Goal: Check status: Check status

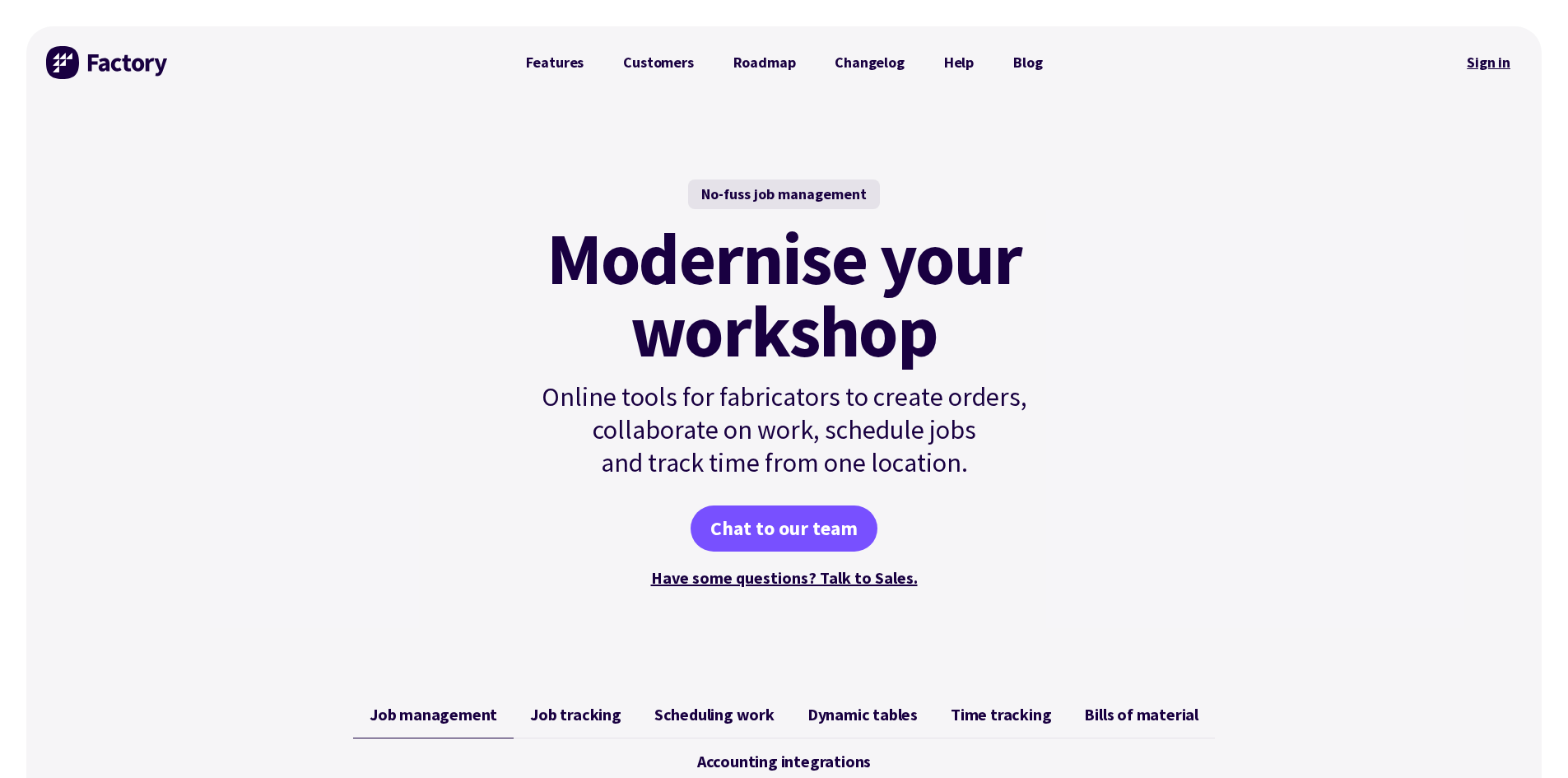
click at [1471, 61] on link "Sign in" at bounding box center [1489, 62] width 67 height 38
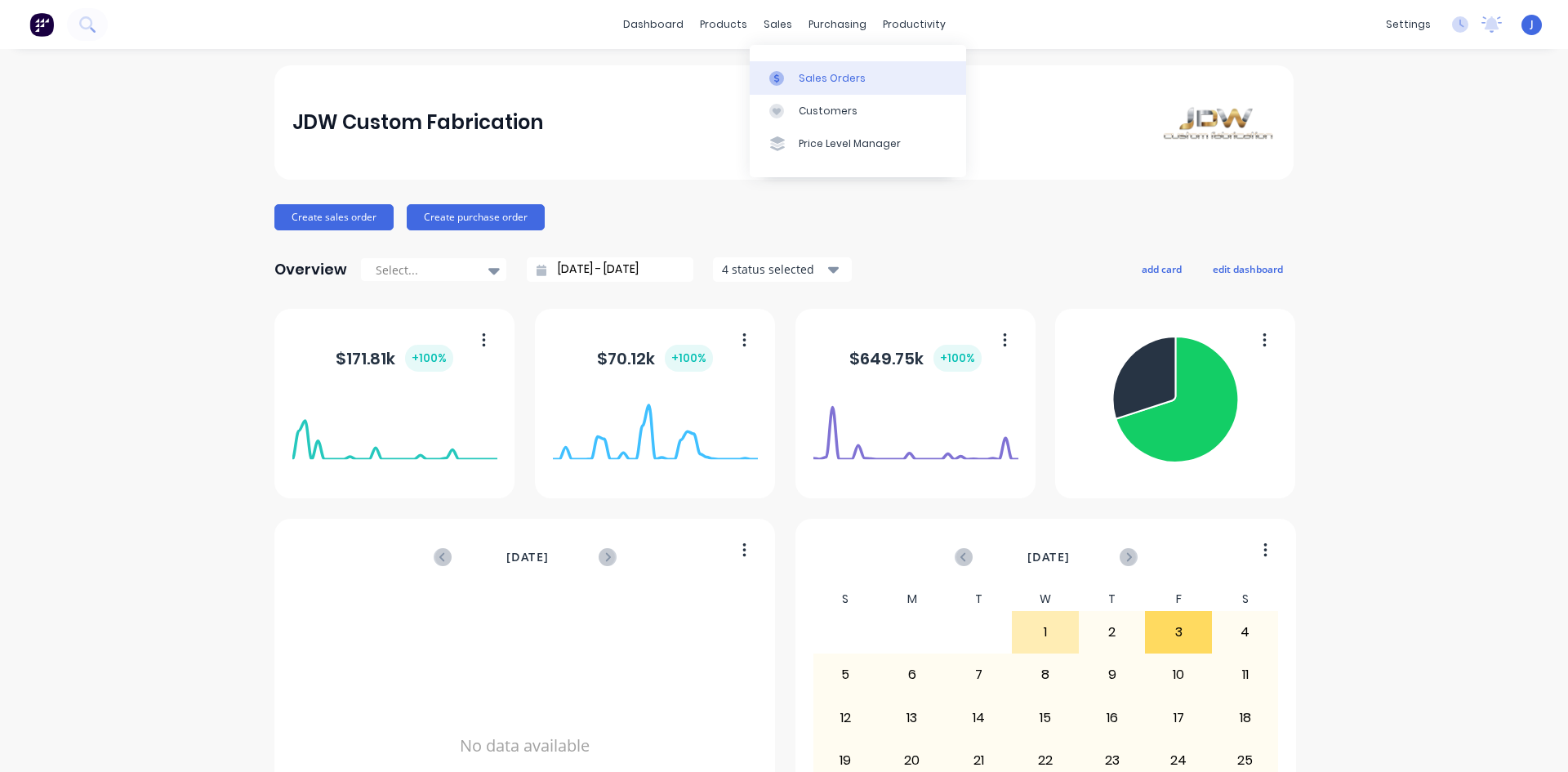
click at [811, 81] on div "Sales Orders" at bounding box center [832, 79] width 67 height 15
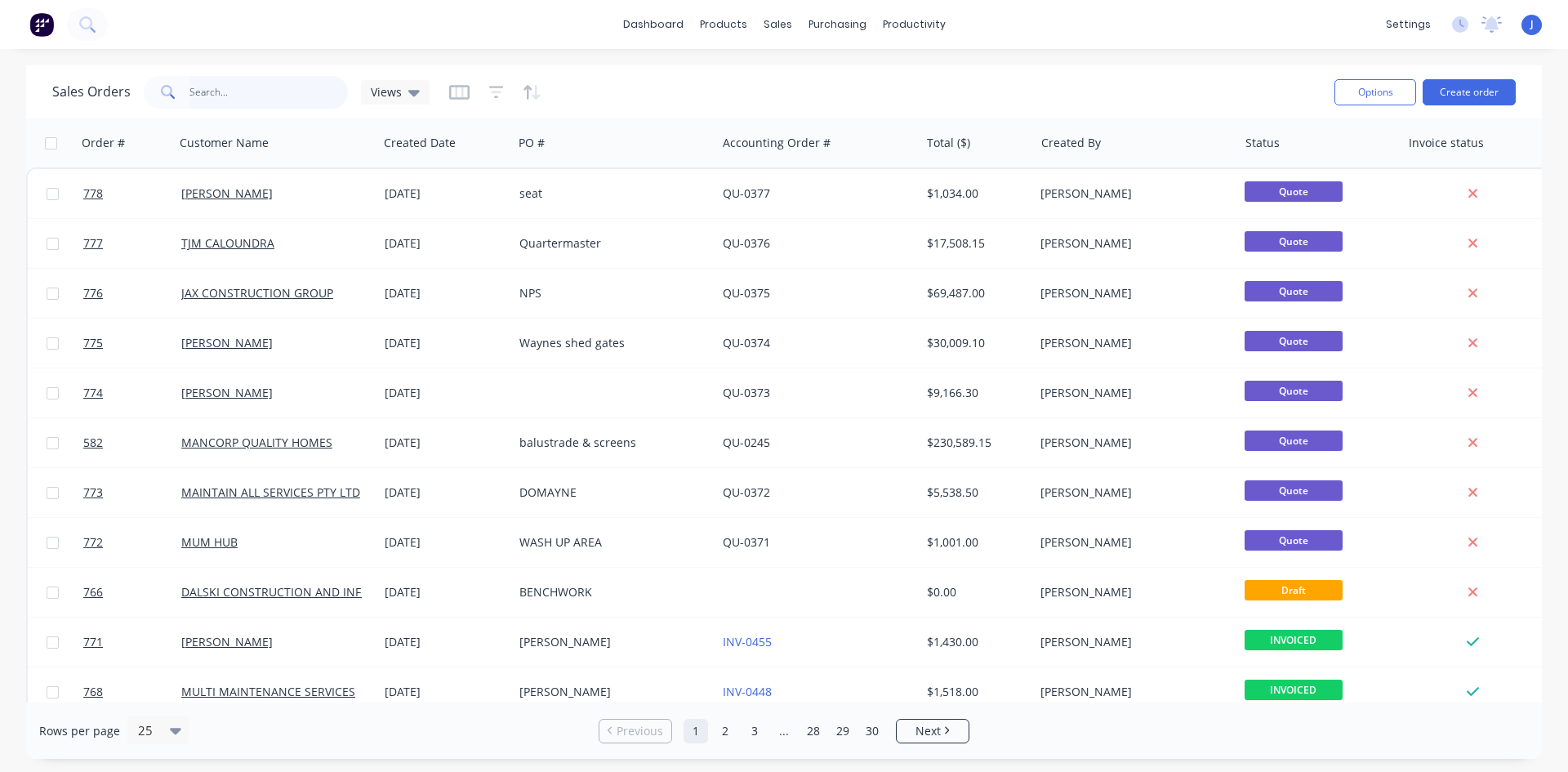
click at [201, 89] on input "text" at bounding box center [269, 92] width 159 height 32
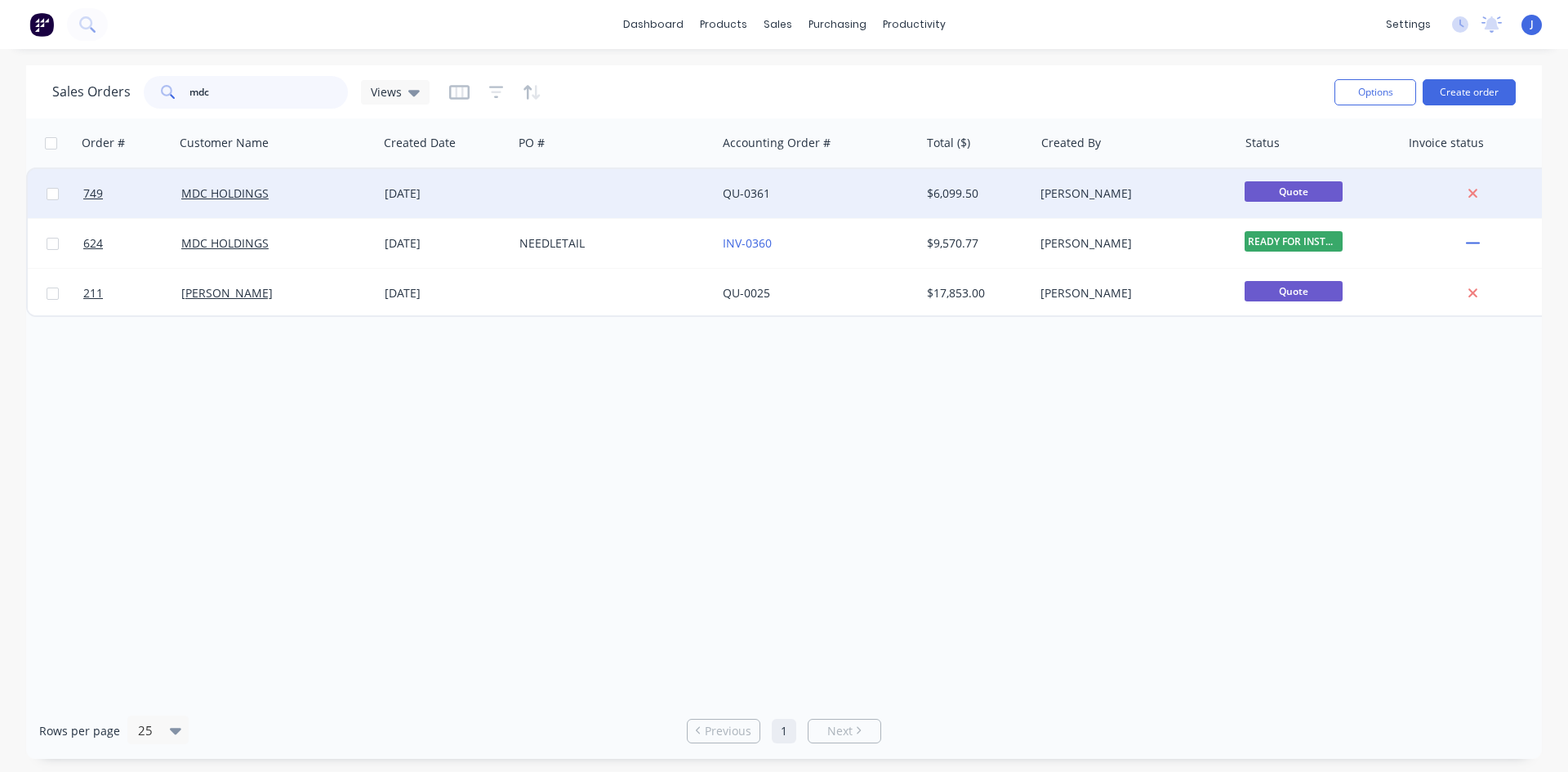
type input "mdc"
click at [445, 195] on div "17 Sep 2025" at bounding box center [445, 194] width 122 height 17
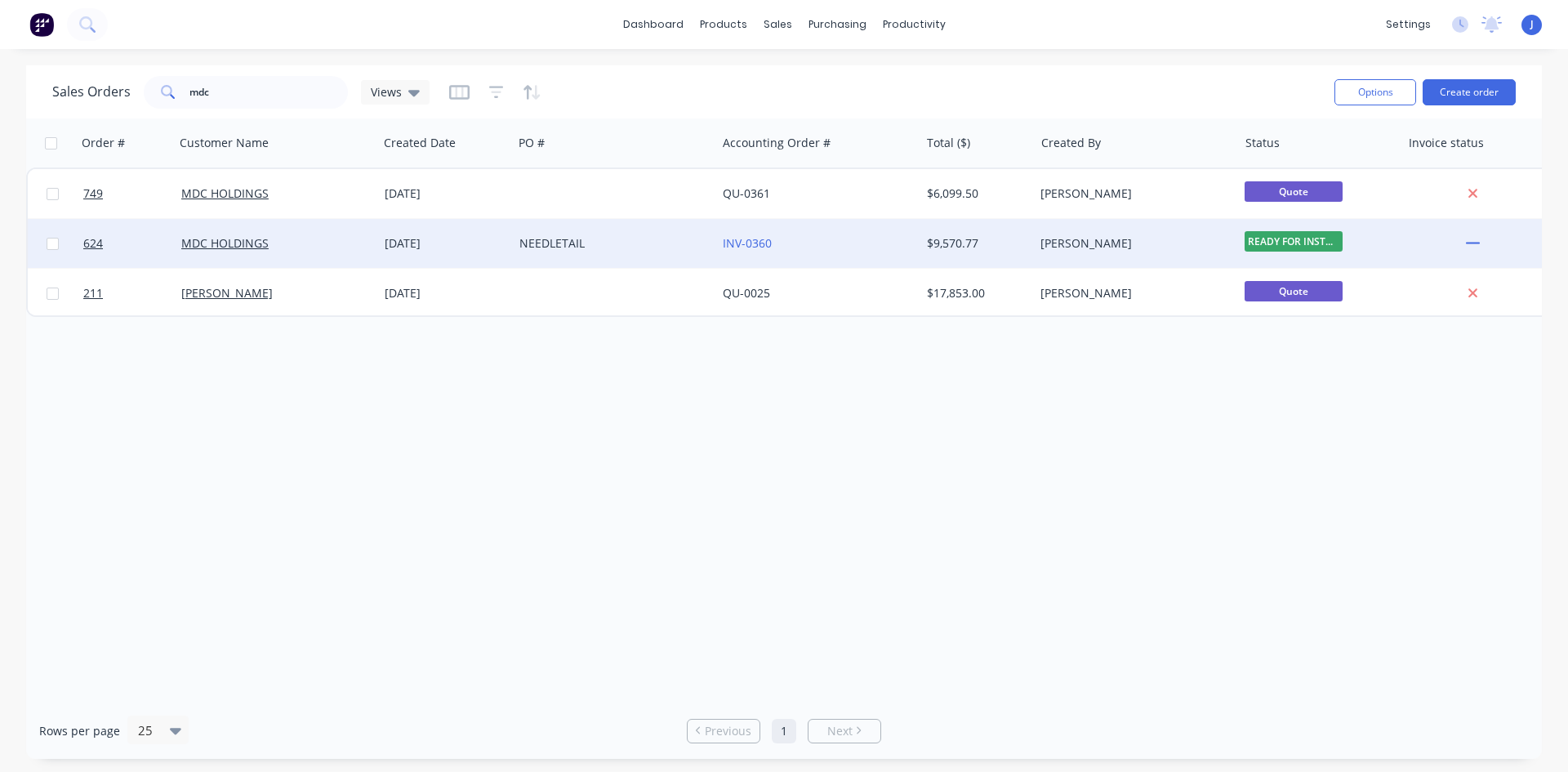
click at [612, 244] on div "NEEDLETAIL" at bounding box center [609, 244] width 181 height 17
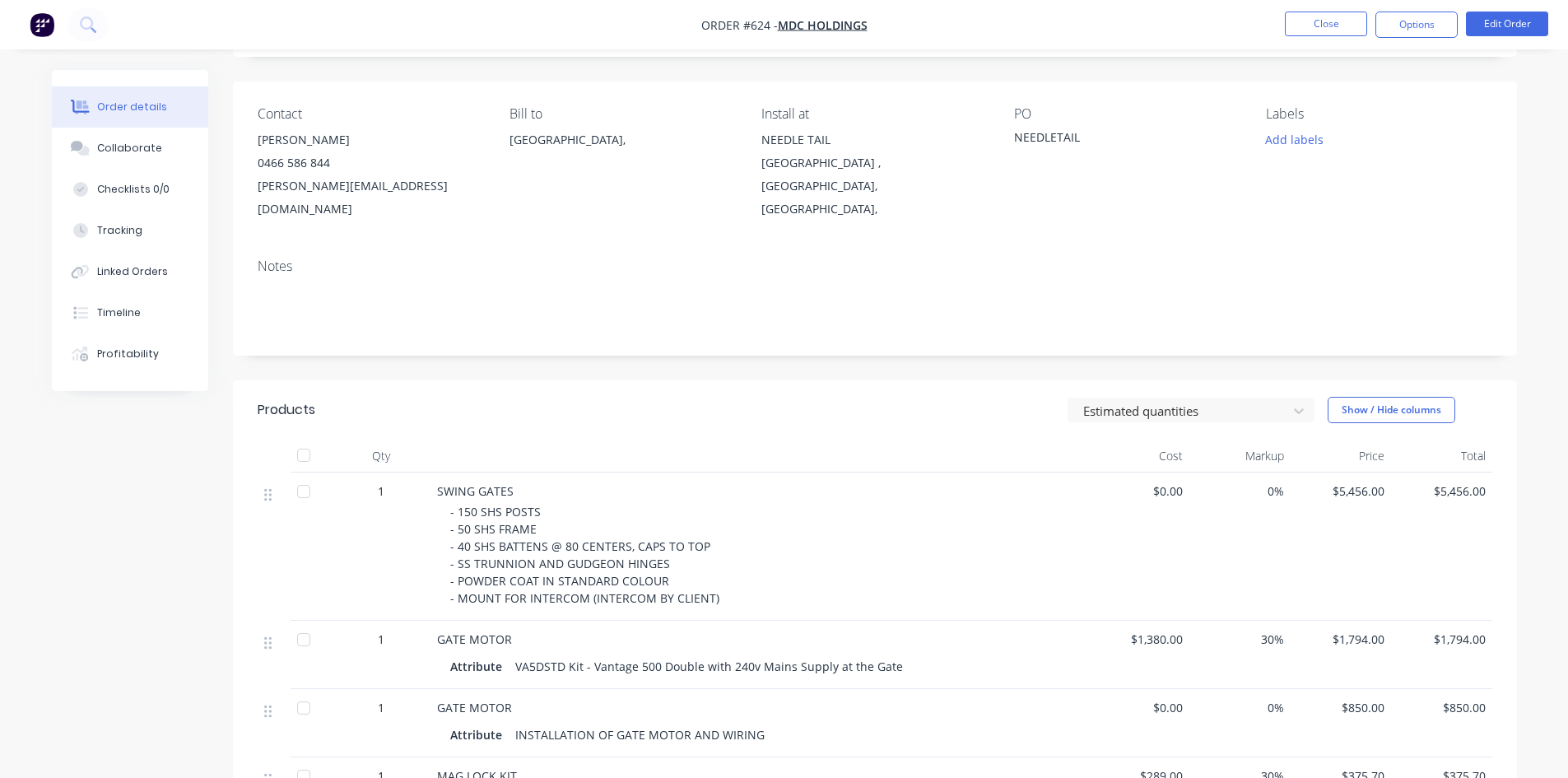
scroll to position [49, 0]
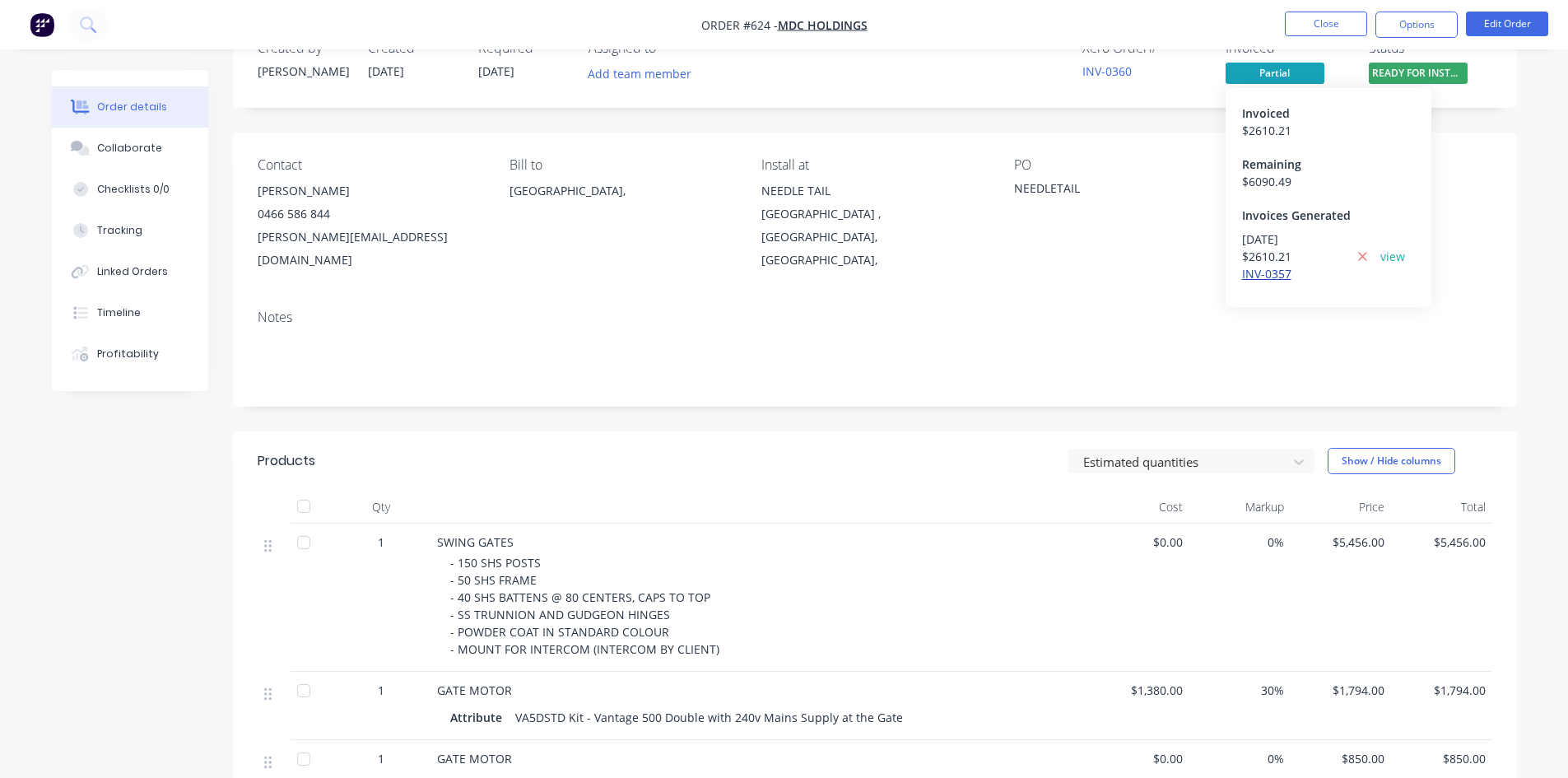
click at [1263, 275] on link "INV-0357" at bounding box center [1266, 274] width 49 height 16
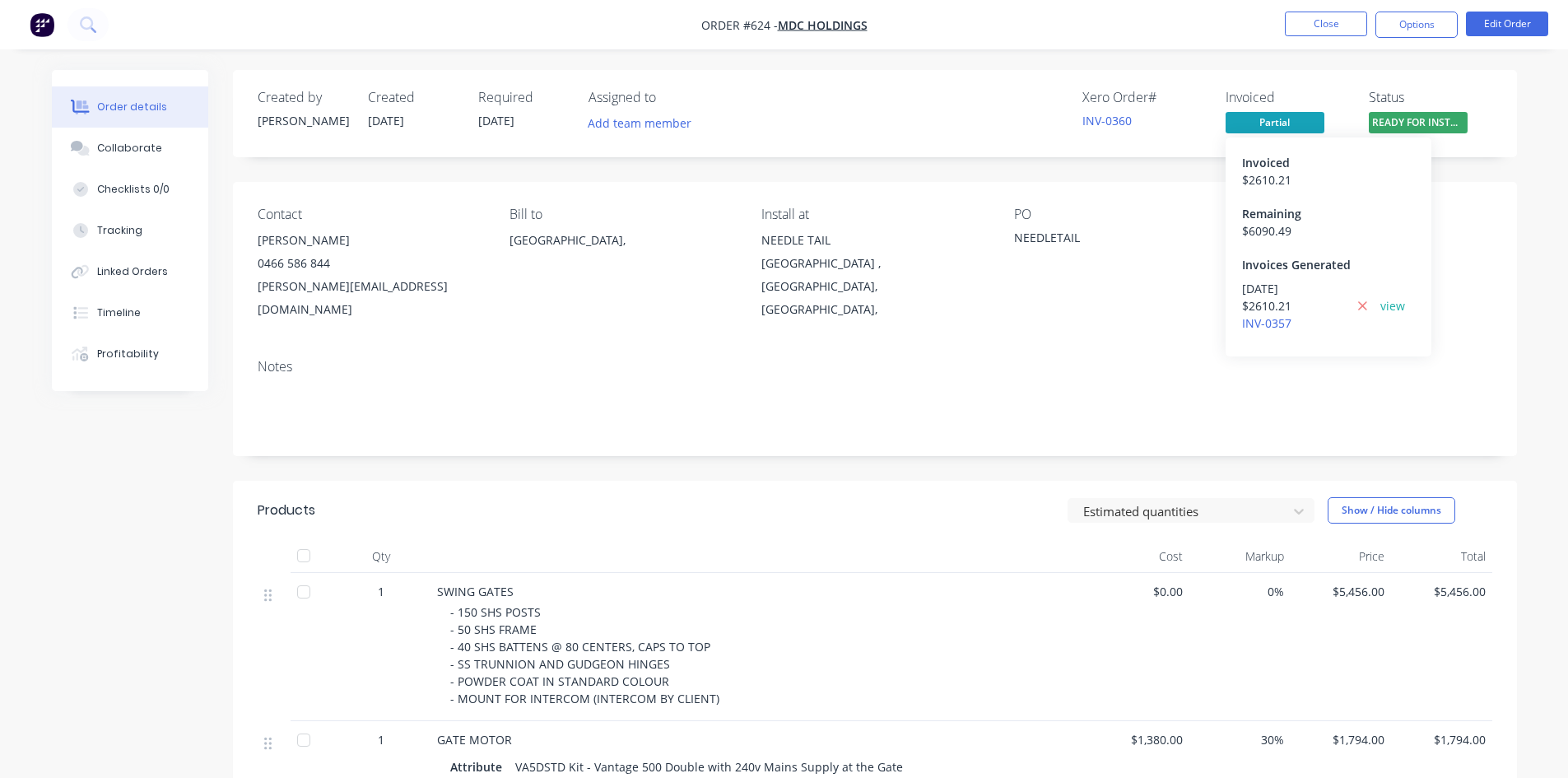
click at [1273, 125] on span "Partial" at bounding box center [1274, 122] width 98 height 21
click at [1263, 125] on span "Partial" at bounding box center [1274, 122] width 98 height 21
click at [1403, 25] on button "Options" at bounding box center [1416, 25] width 83 height 27
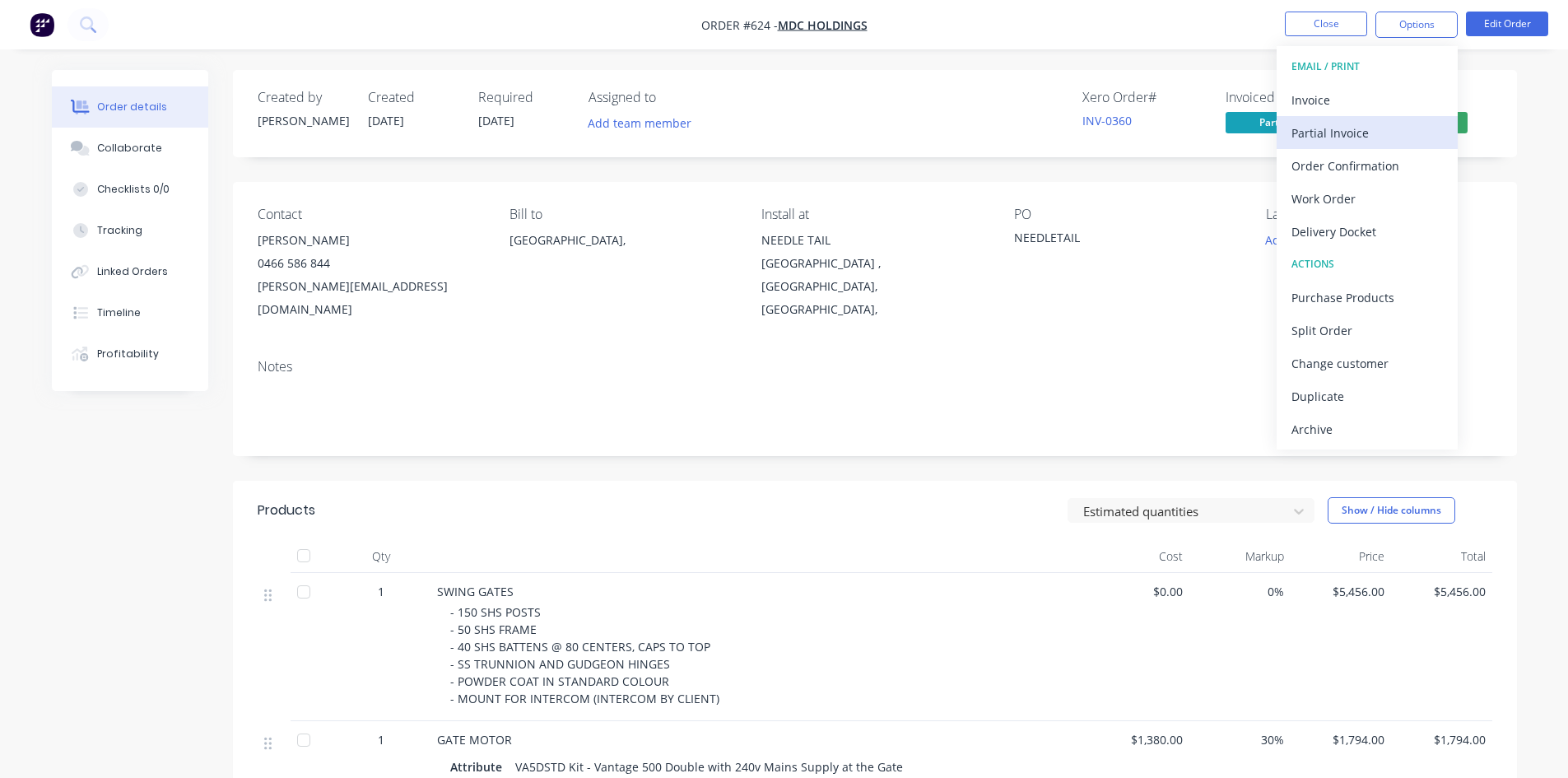
click at [1307, 139] on div "Partial Invoice" at bounding box center [1366, 133] width 151 height 24
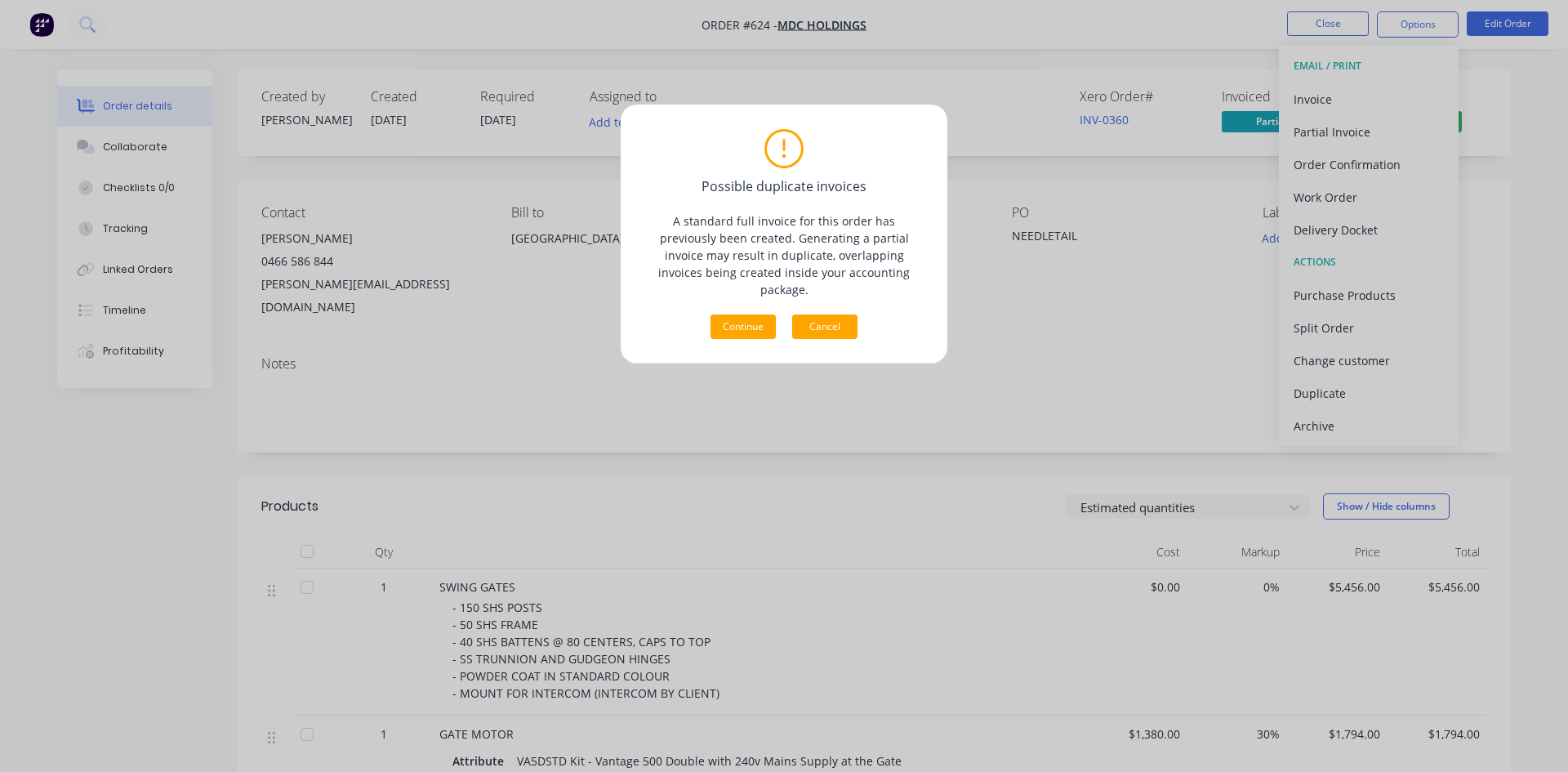
click at [824, 315] on button "Cancel" at bounding box center [825, 327] width 65 height 25
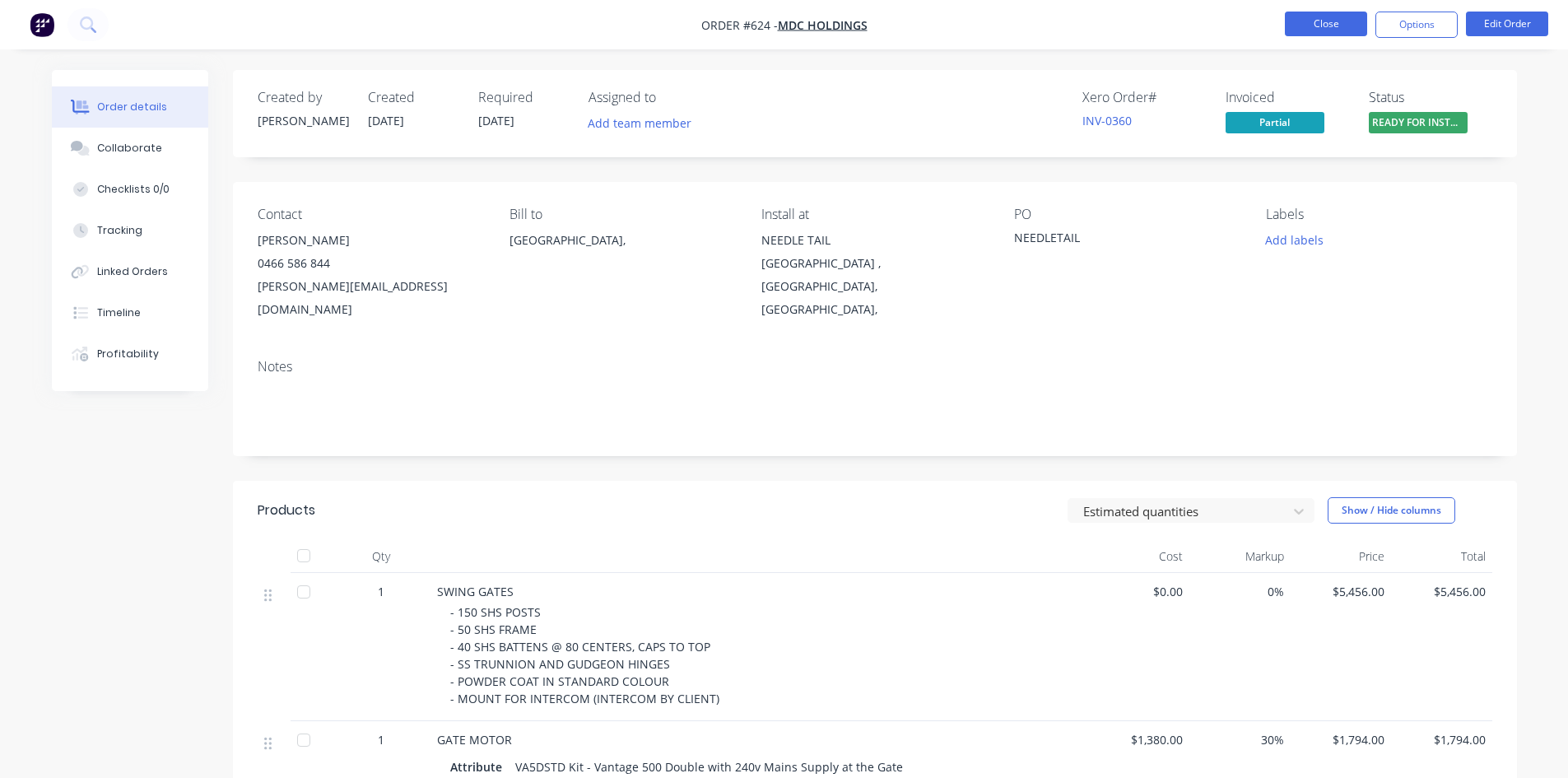
click at [1301, 26] on button "Close" at bounding box center [1325, 24] width 83 height 25
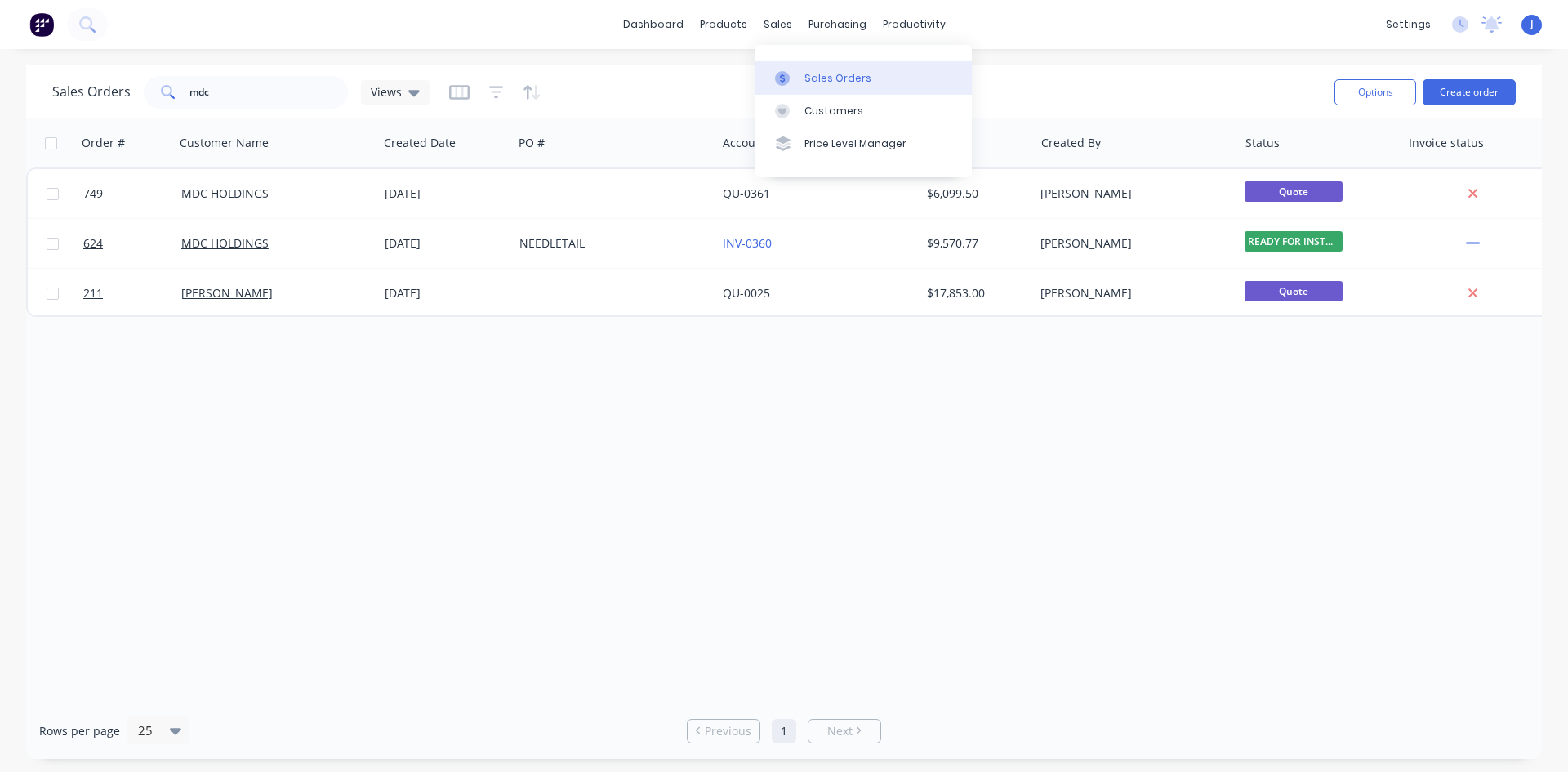
click at [826, 73] on div "Sales Orders" at bounding box center [837, 79] width 67 height 15
click at [250, 95] on input "mdc" at bounding box center [269, 92] width 159 height 32
type input "m"
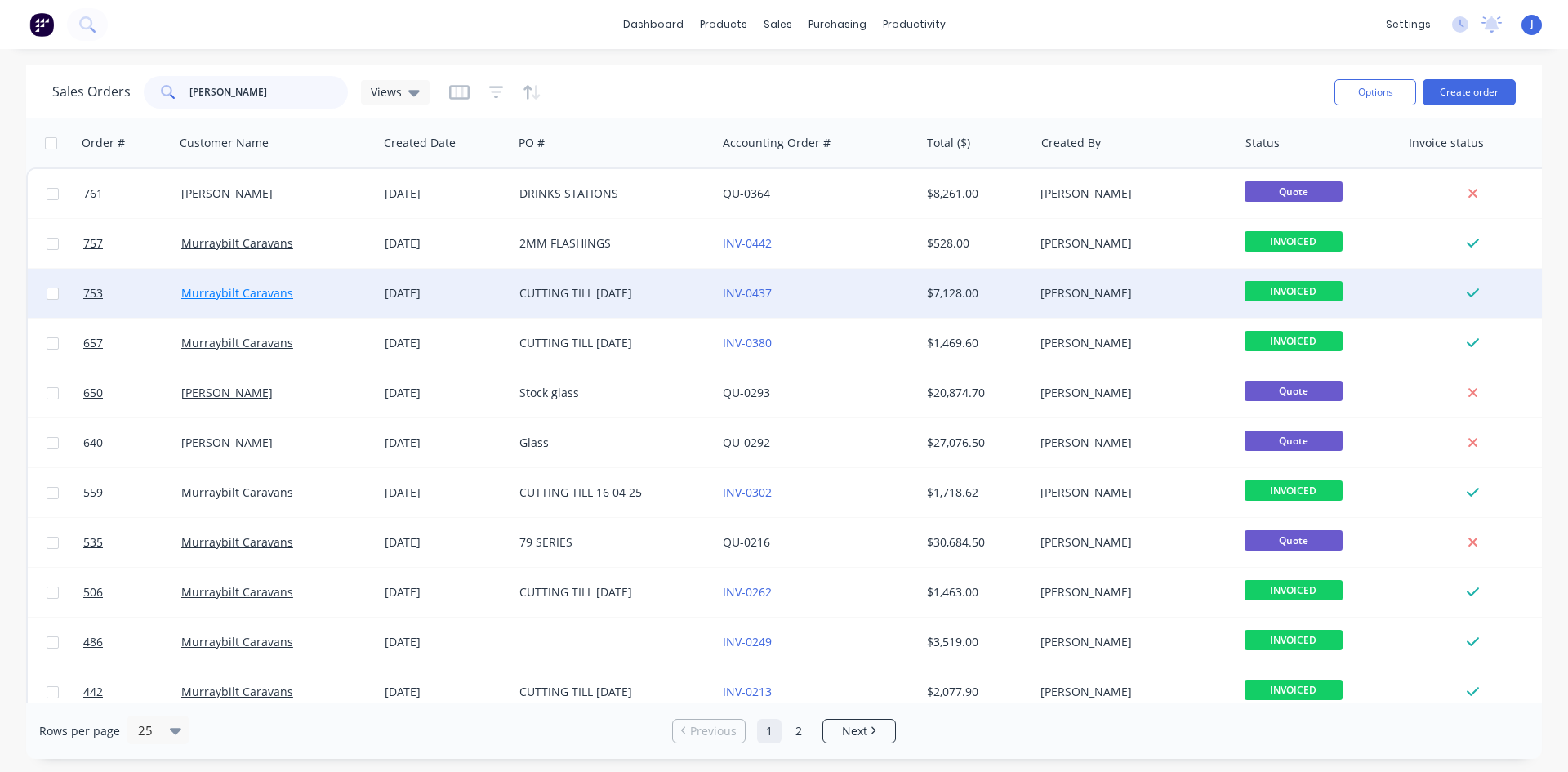
type input "murray"
click at [253, 291] on link "Murraybilt Caravans" at bounding box center [237, 292] width 112 height 16
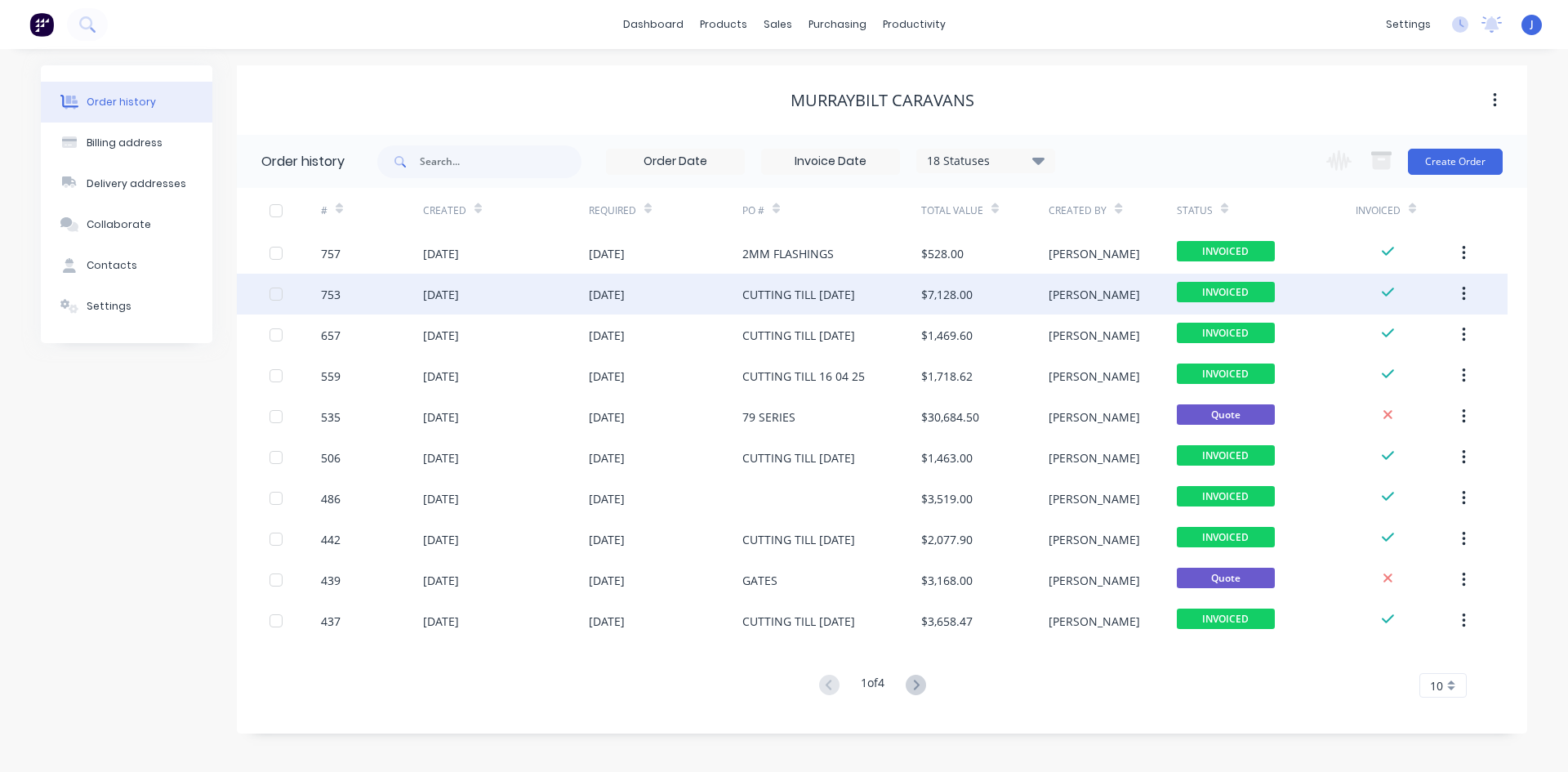
click at [766, 289] on div "CUTTING TILL 22/9/25" at bounding box center [798, 294] width 113 height 17
